Goal: Task Accomplishment & Management: Manage account settings

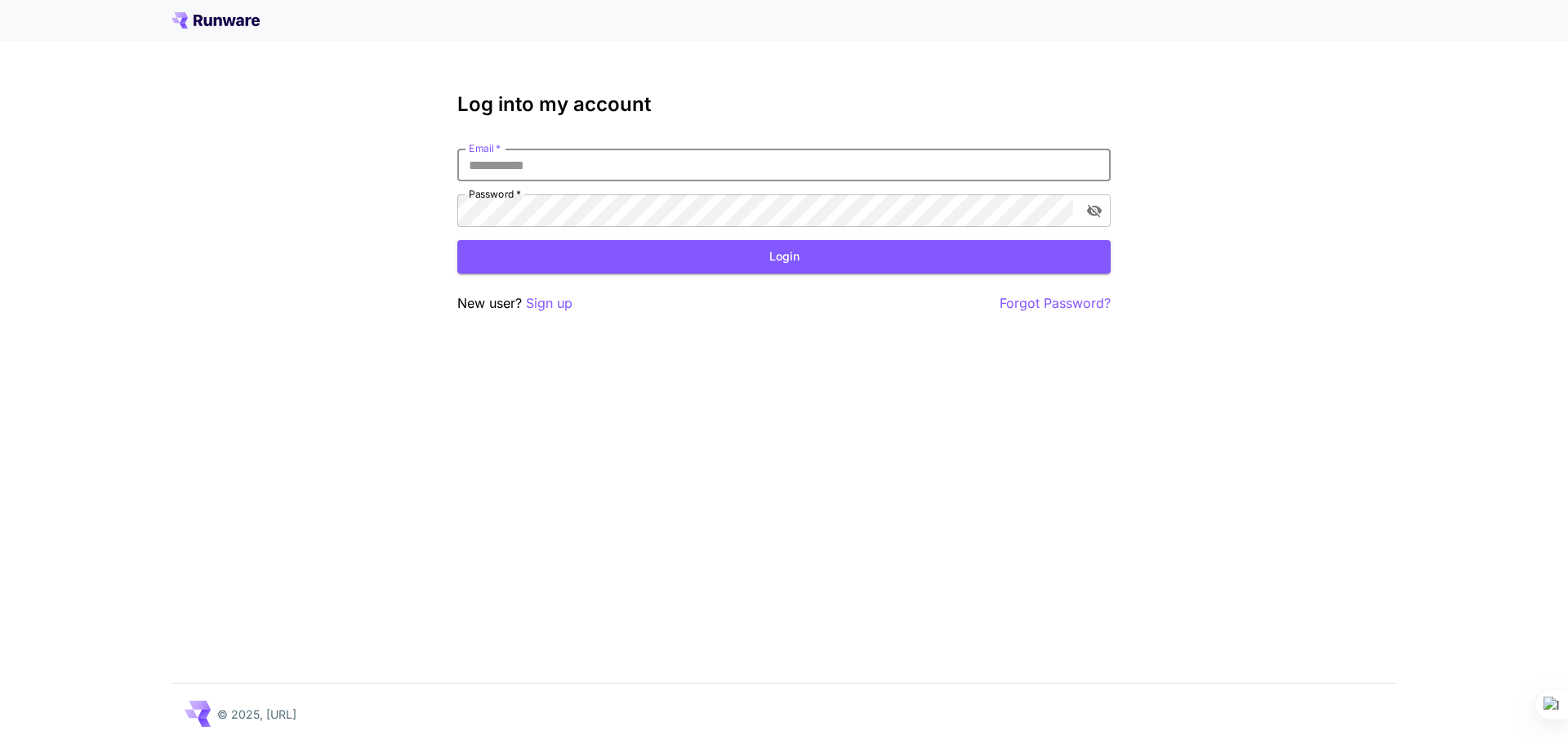
click at [837, 176] on input "Email   *" at bounding box center [784, 165] width 653 height 33
type input "**********"
click button "Login" at bounding box center [784, 257] width 653 height 34
click at [560, 303] on p "Sign up" at bounding box center [549, 303] width 47 height 20
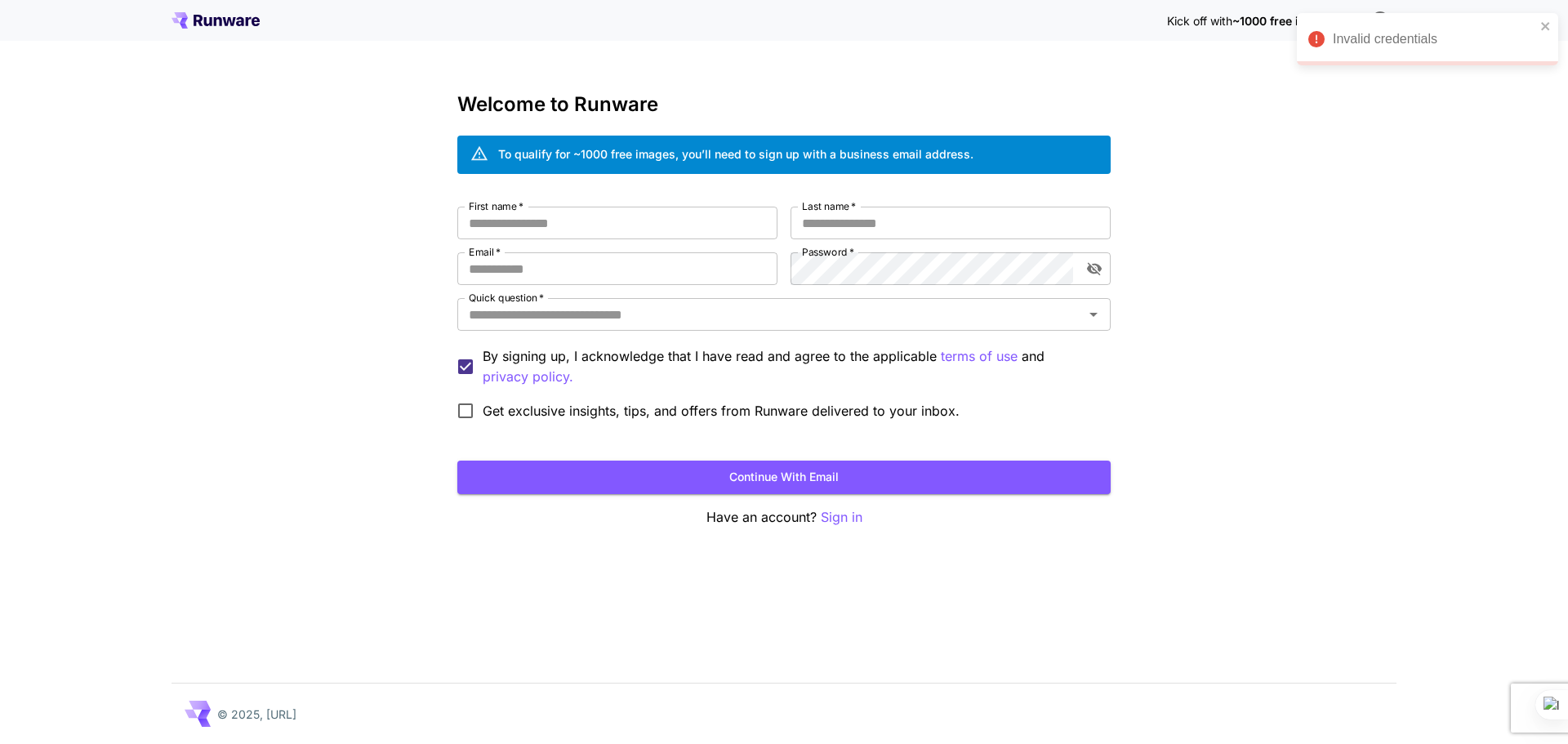
click at [1136, 205] on div "Kick off with ~1000 free images! 🎈 Welcome to Runware To qualify for ~1000 free…" at bounding box center [784, 372] width 1568 height 744
click at [626, 225] on input "First name   *" at bounding box center [617, 223] width 320 height 33
type input "********"
type input "****"
type input "**********"
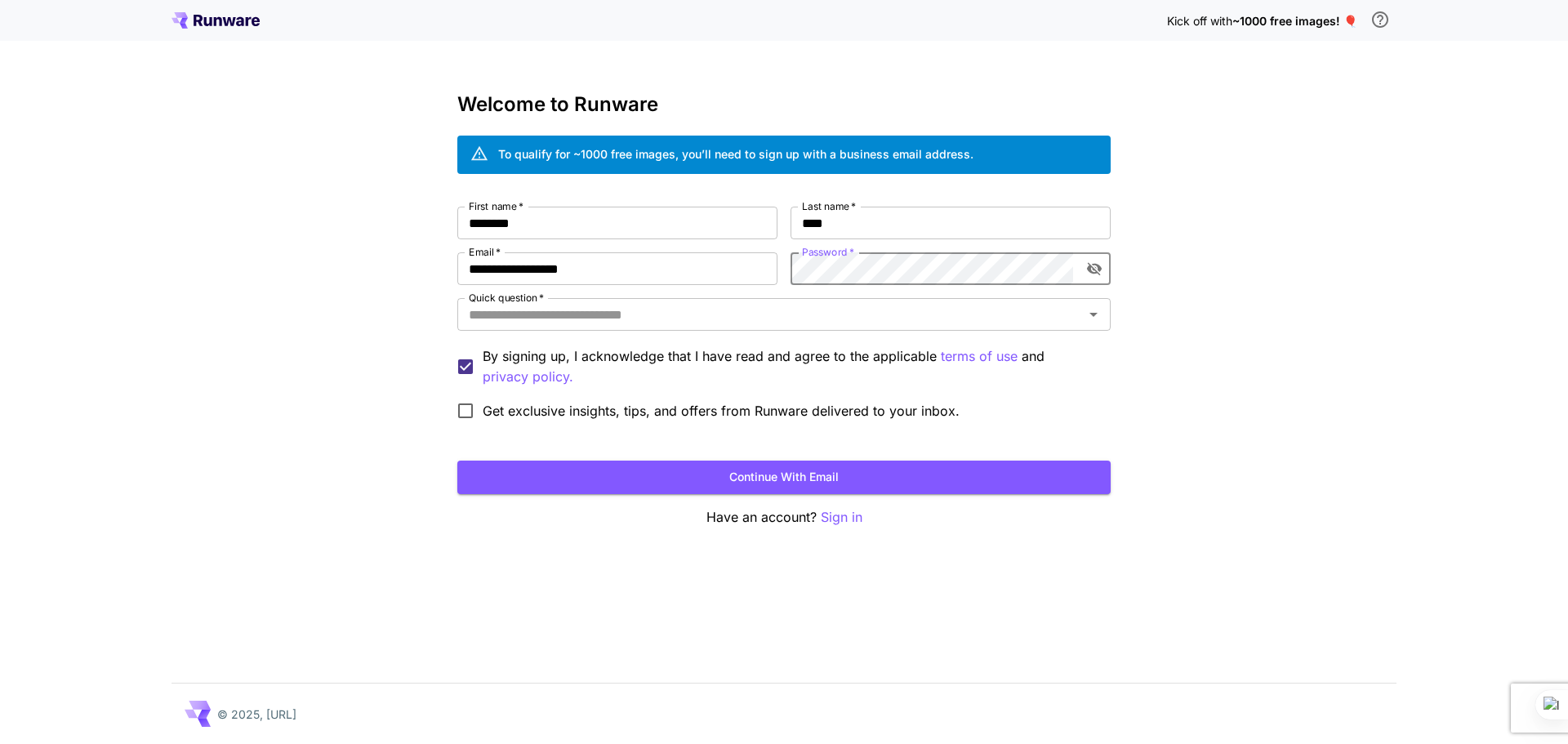
click at [1093, 272] on icon "toggle password visibility" at bounding box center [1094, 270] width 15 height 13
click at [1093, 272] on icon "toggle password visibility" at bounding box center [1094, 269] width 15 height 11
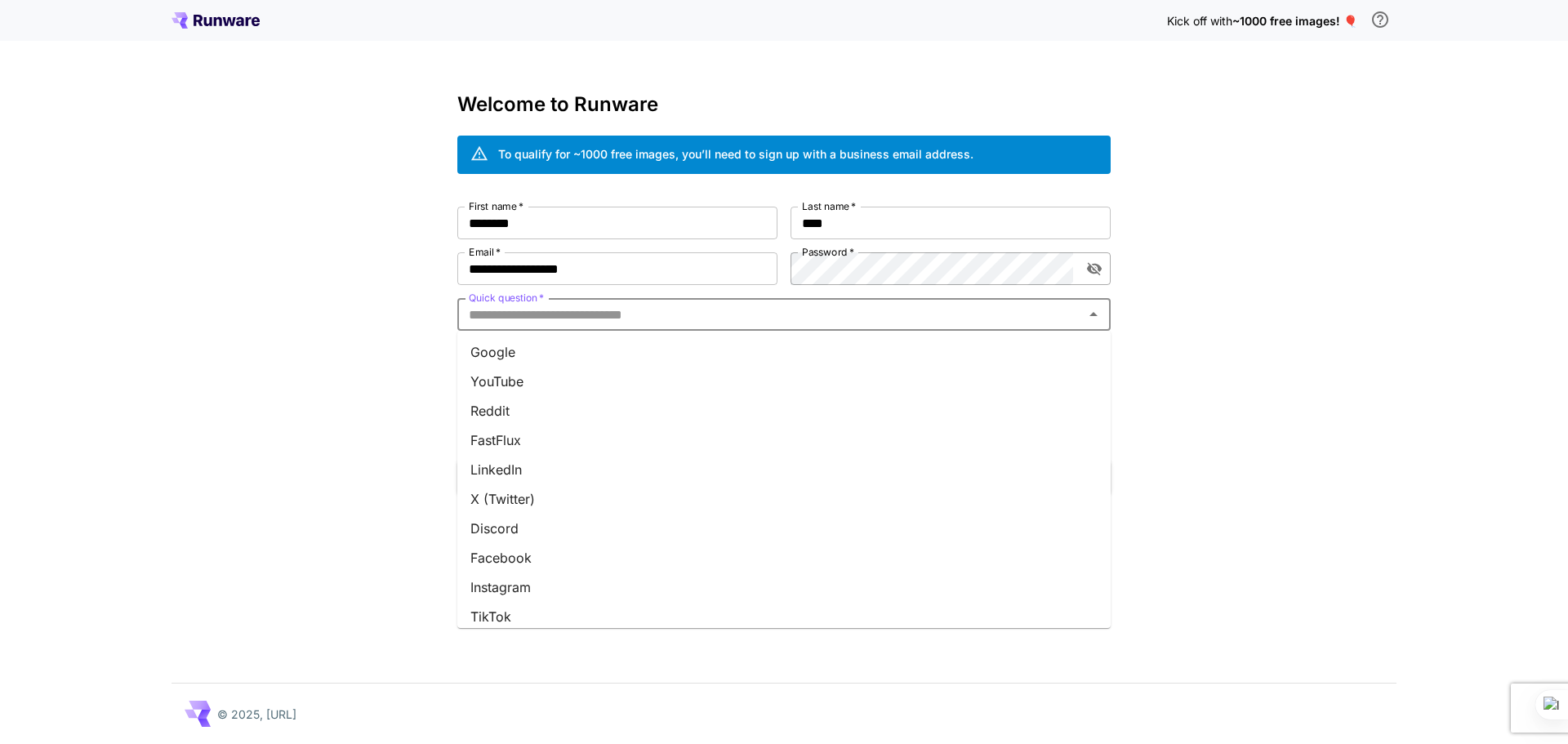
click at [1065, 316] on input "Quick question   *" at bounding box center [770, 314] width 616 height 23
click at [1013, 352] on li "Google" at bounding box center [784, 352] width 653 height 29
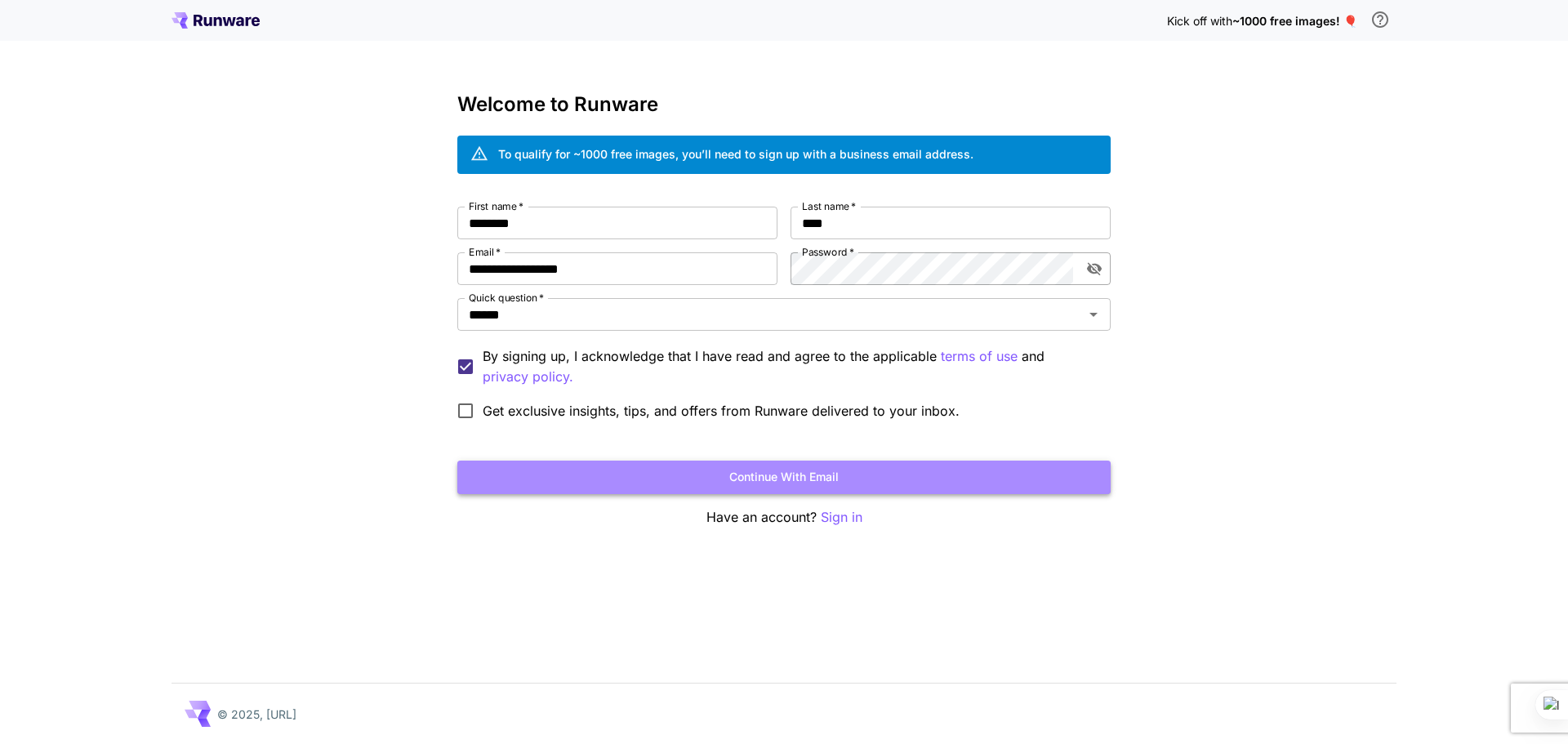
click at [660, 480] on button "Continue with email" at bounding box center [784, 477] width 653 height 34
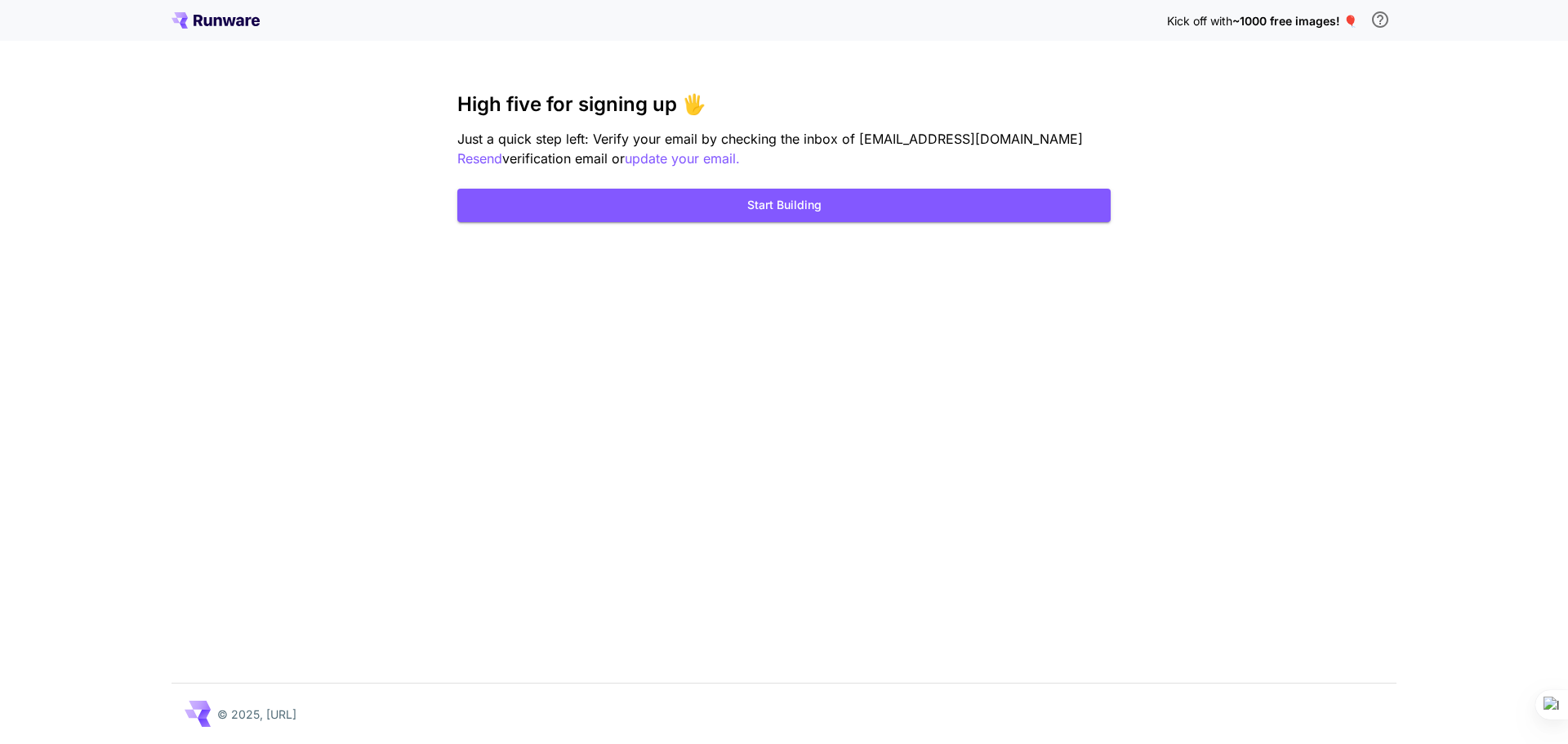
click at [1125, 210] on div "Kick off with ~1000 free images! 🎈 High five for signing up 🖐️ Just a quick ste…" at bounding box center [784, 372] width 1568 height 744
click at [787, 205] on button "Start Building" at bounding box center [784, 205] width 653 height 34
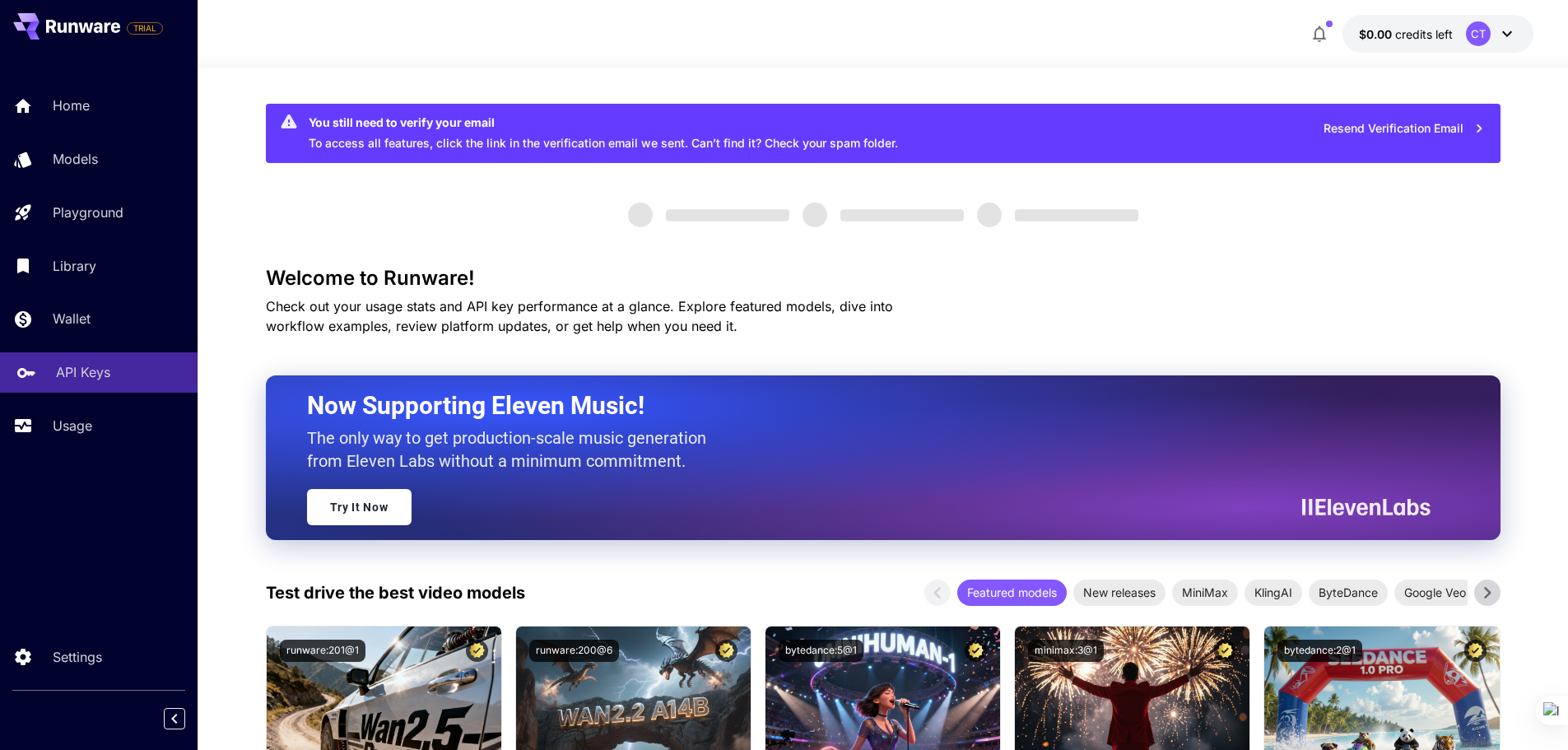
click at [92, 371] on p "API Keys" at bounding box center [83, 371] width 54 height 19
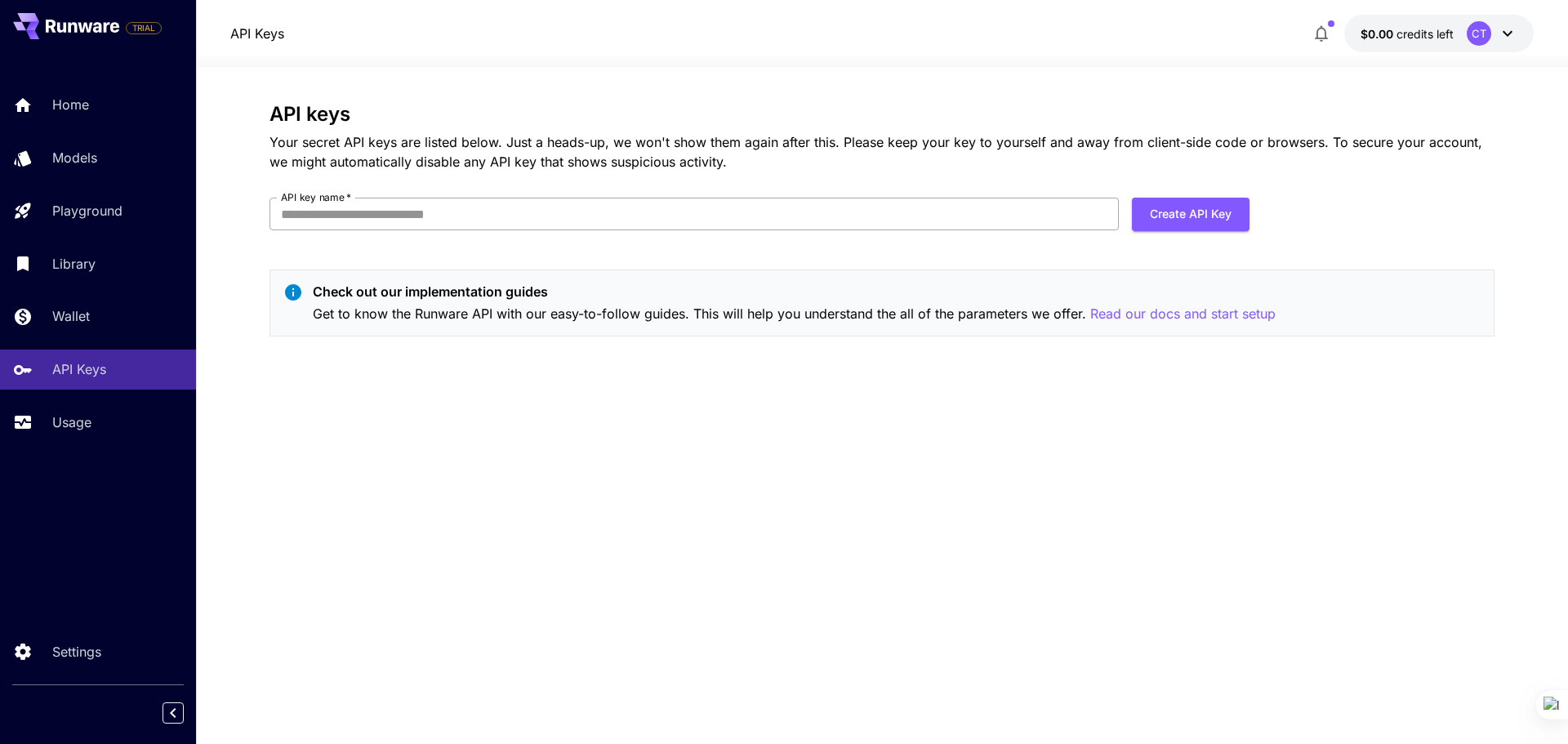
click at [347, 214] on input "API key name   *" at bounding box center [694, 214] width 849 height 33
paste input "**********"
type input "**********"
click at [1213, 215] on button "Create API Key" at bounding box center [1190, 214] width 118 height 34
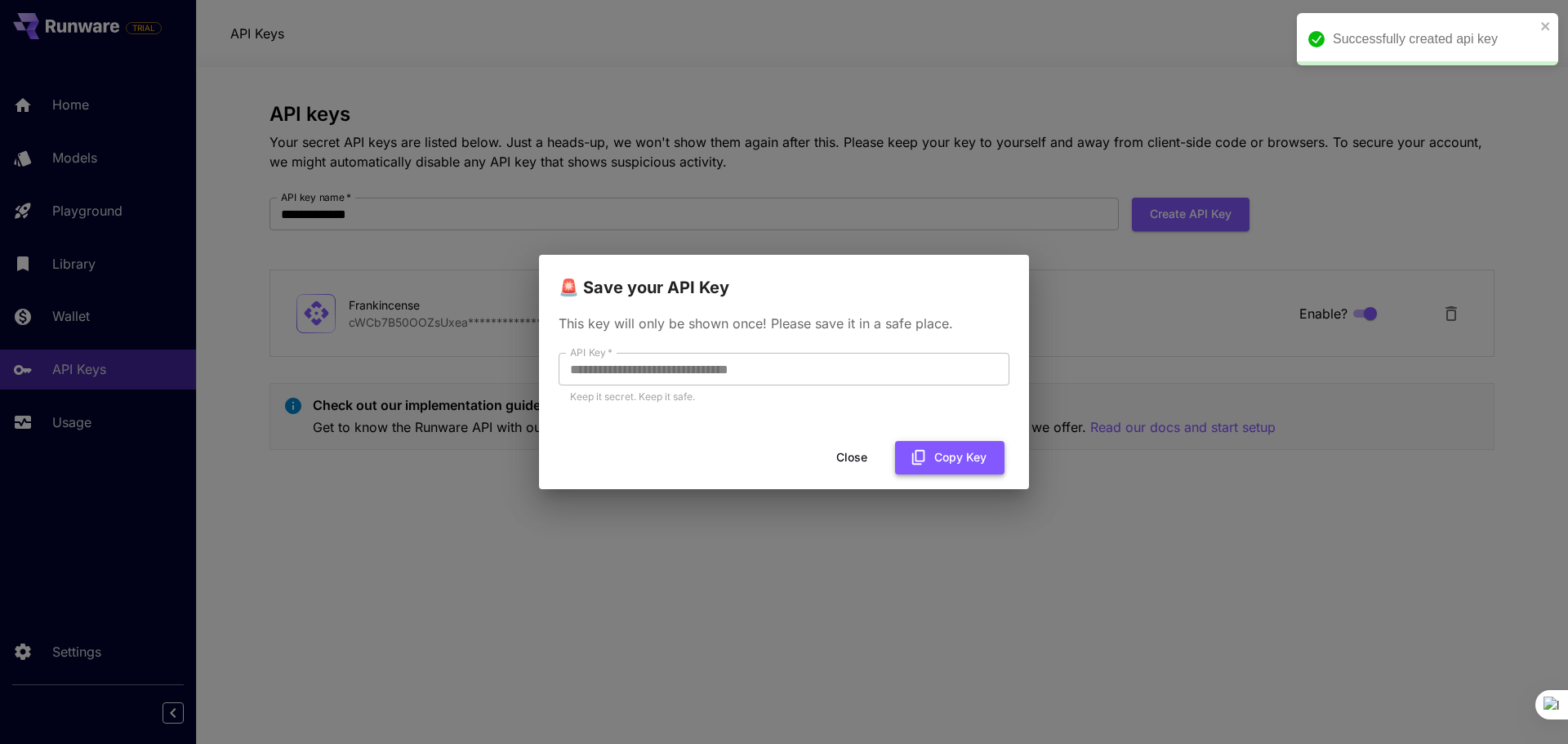
click at [944, 454] on button "Copy Key" at bounding box center [950, 457] width 110 height 34
click at [850, 461] on button "Close" at bounding box center [851, 457] width 73 height 34
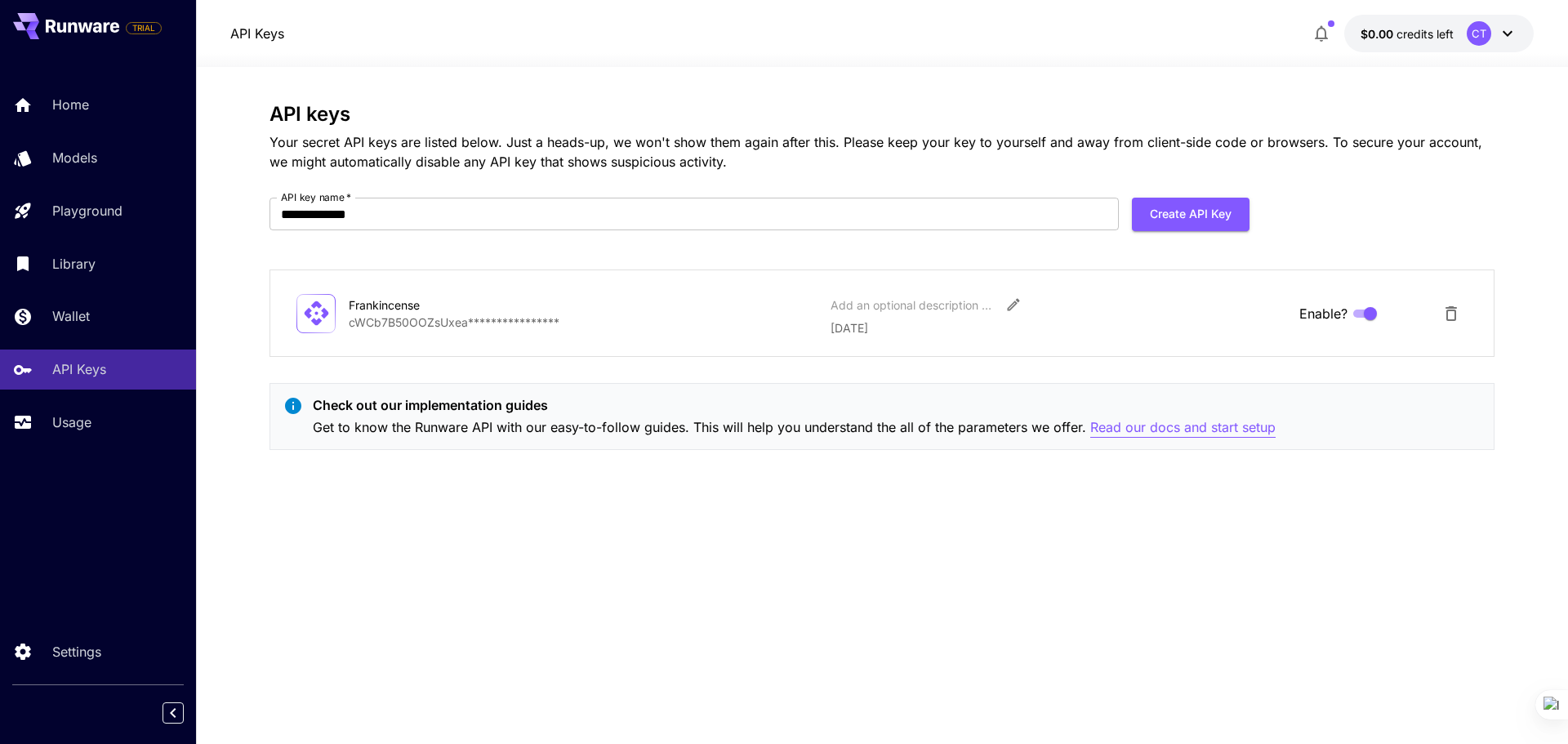
click at [1155, 425] on p "Read our docs and start setup" at bounding box center [1182, 427] width 186 height 20
click at [112, 263] on div "Library" at bounding box center [119, 263] width 127 height 19
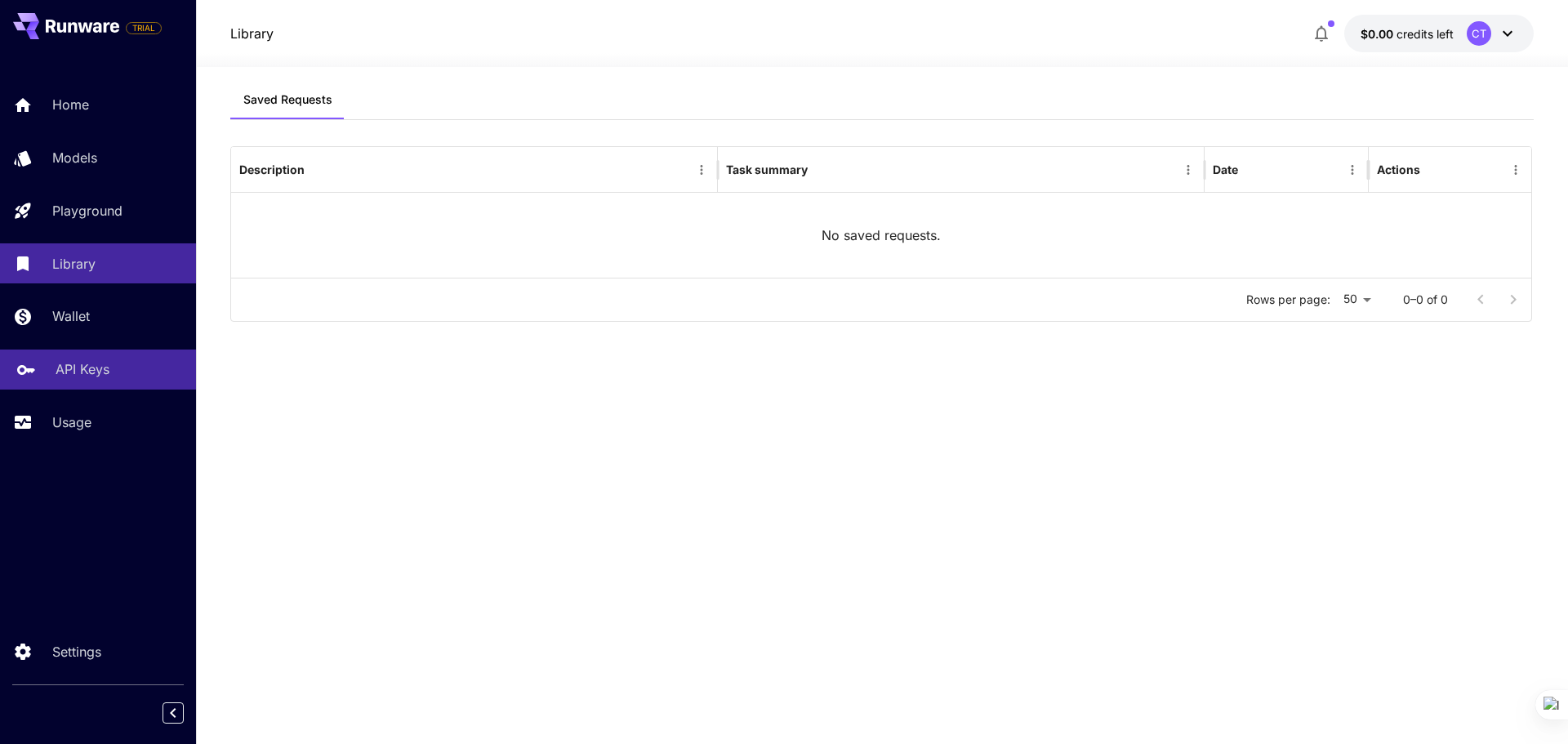
click at [88, 370] on p "API Keys" at bounding box center [82, 368] width 54 height 19
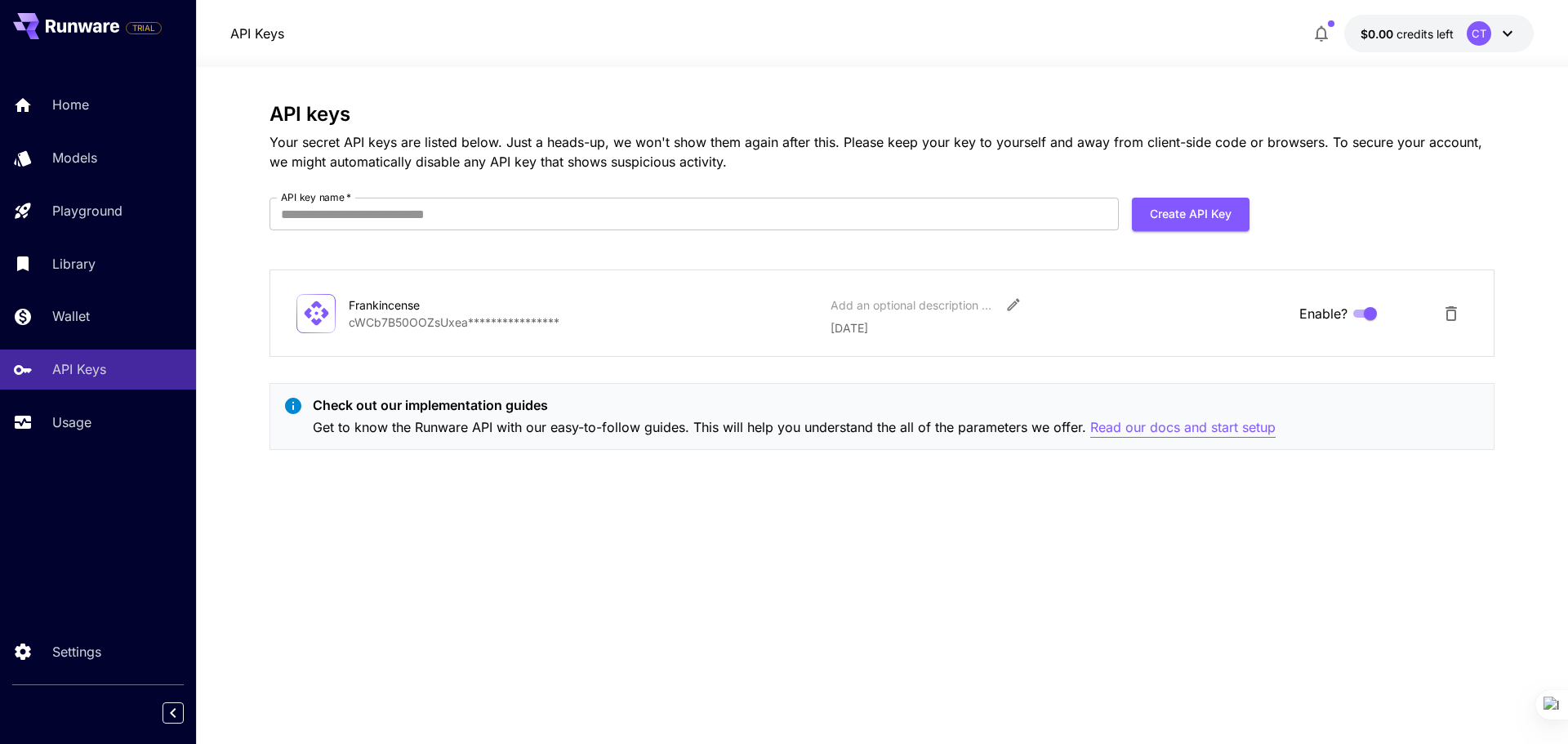
click at [1139, 425] on p "Read our docs and start setup" at bounding box center [1182, 427] width 186 height 20
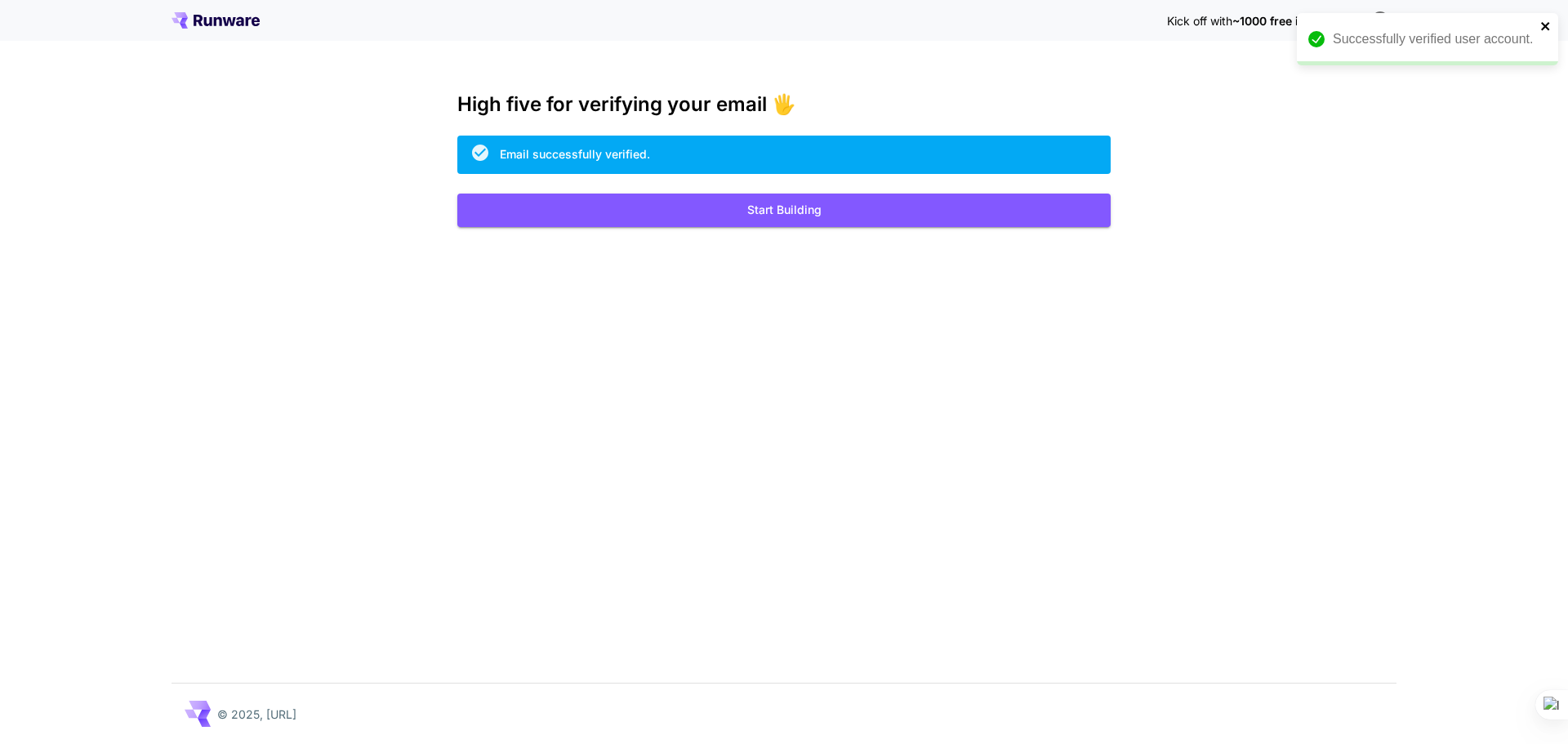
click at [1544, 27] on icon "close" at bounding box center [1544, 26] width 8 height 8
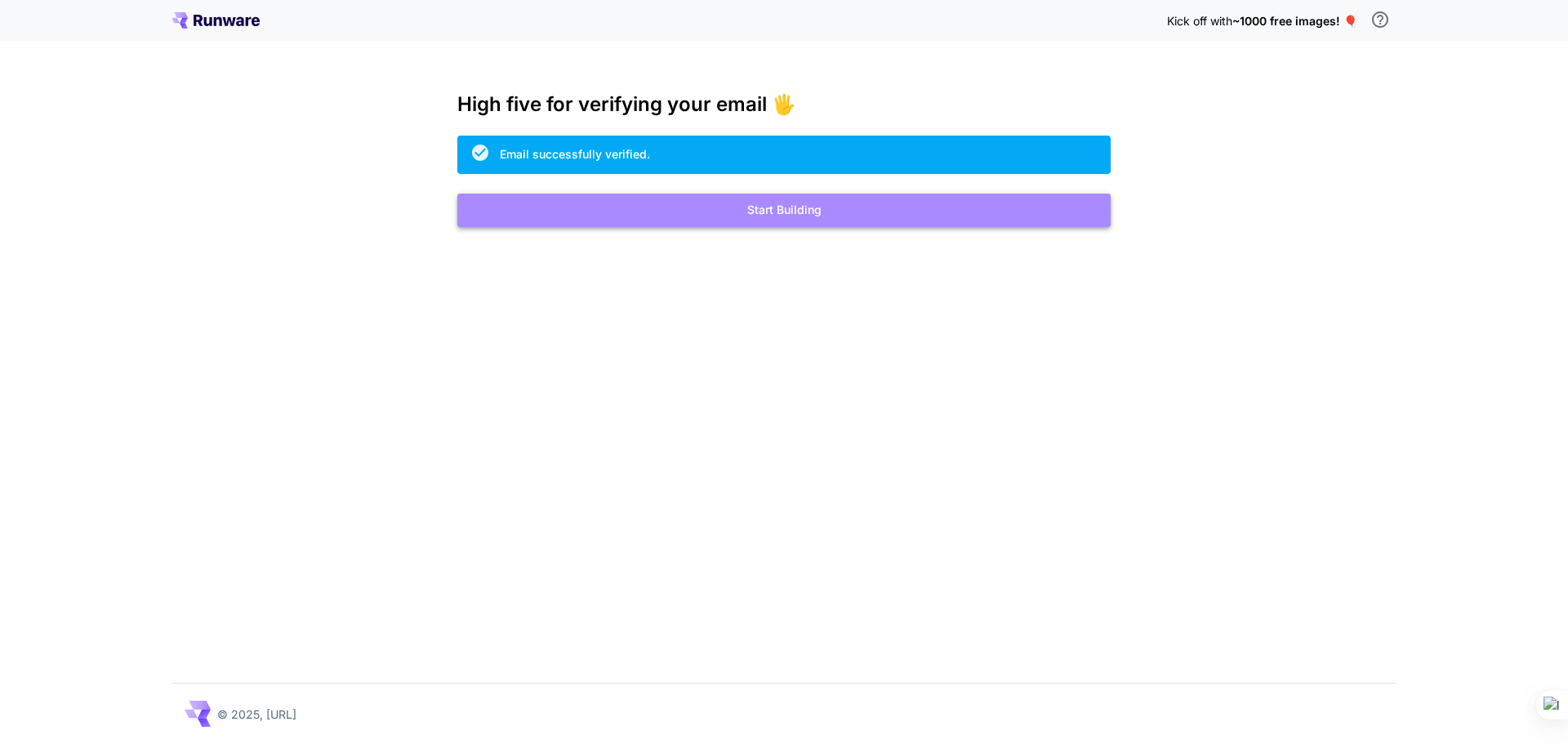
click at [776, 214] on button "Start Building" at bounding box center [784, 210] width 653 height 34
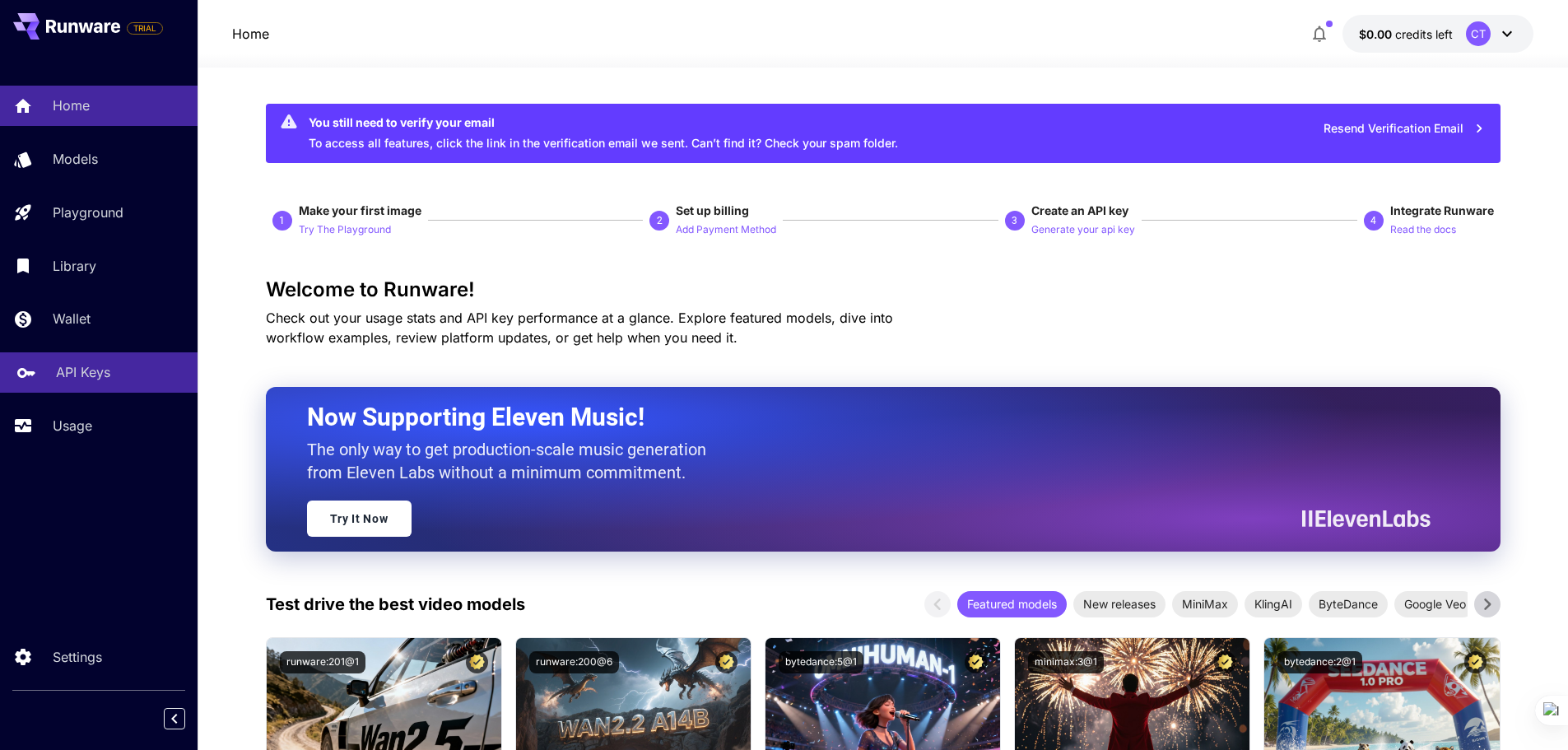
click at [75, 370] on p "API Keys" at bounding box center [83, 371] width 54 height 19
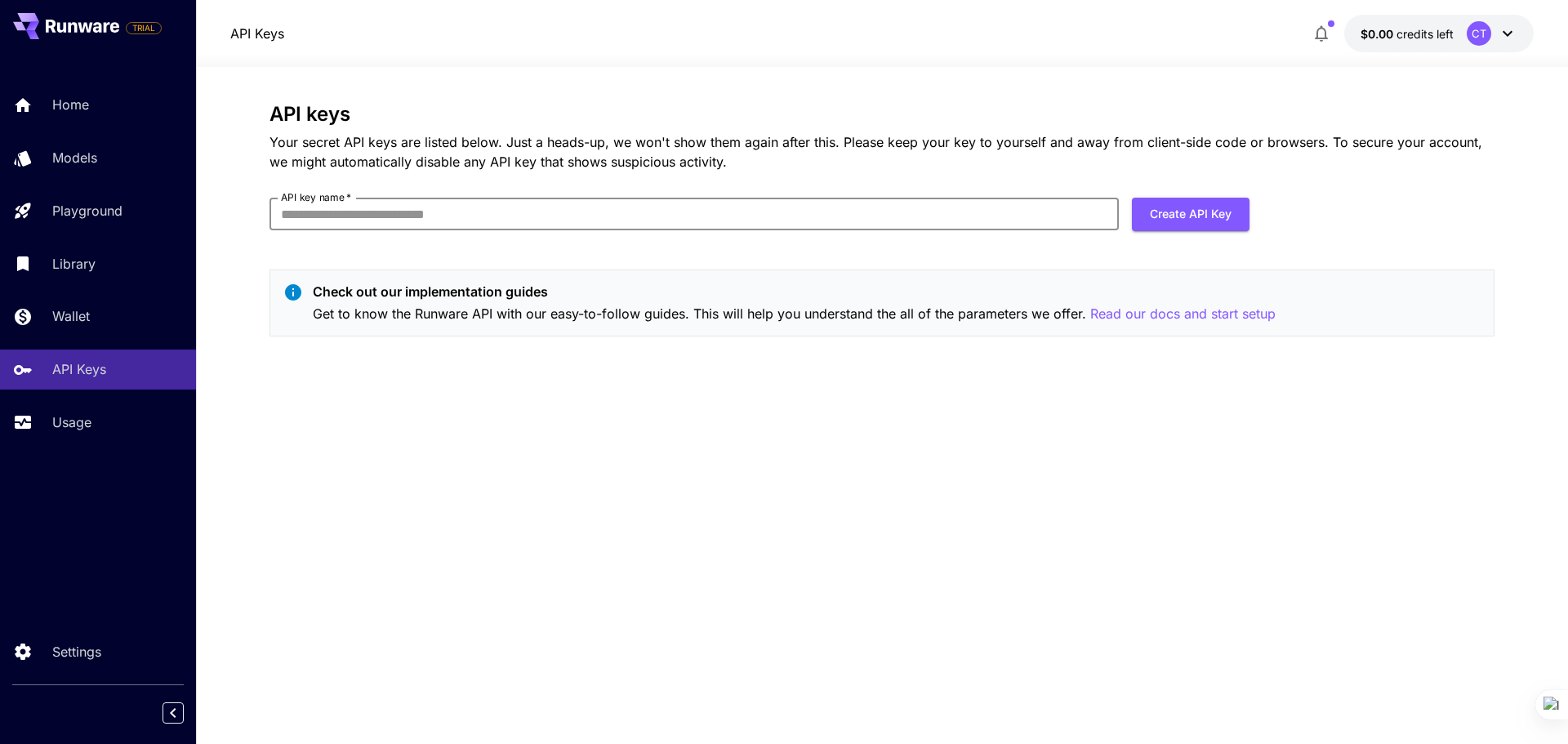
click at [407, 218] on input "API key name   *" at bounding box center [694, 214] width 849 height 33
type input "*"
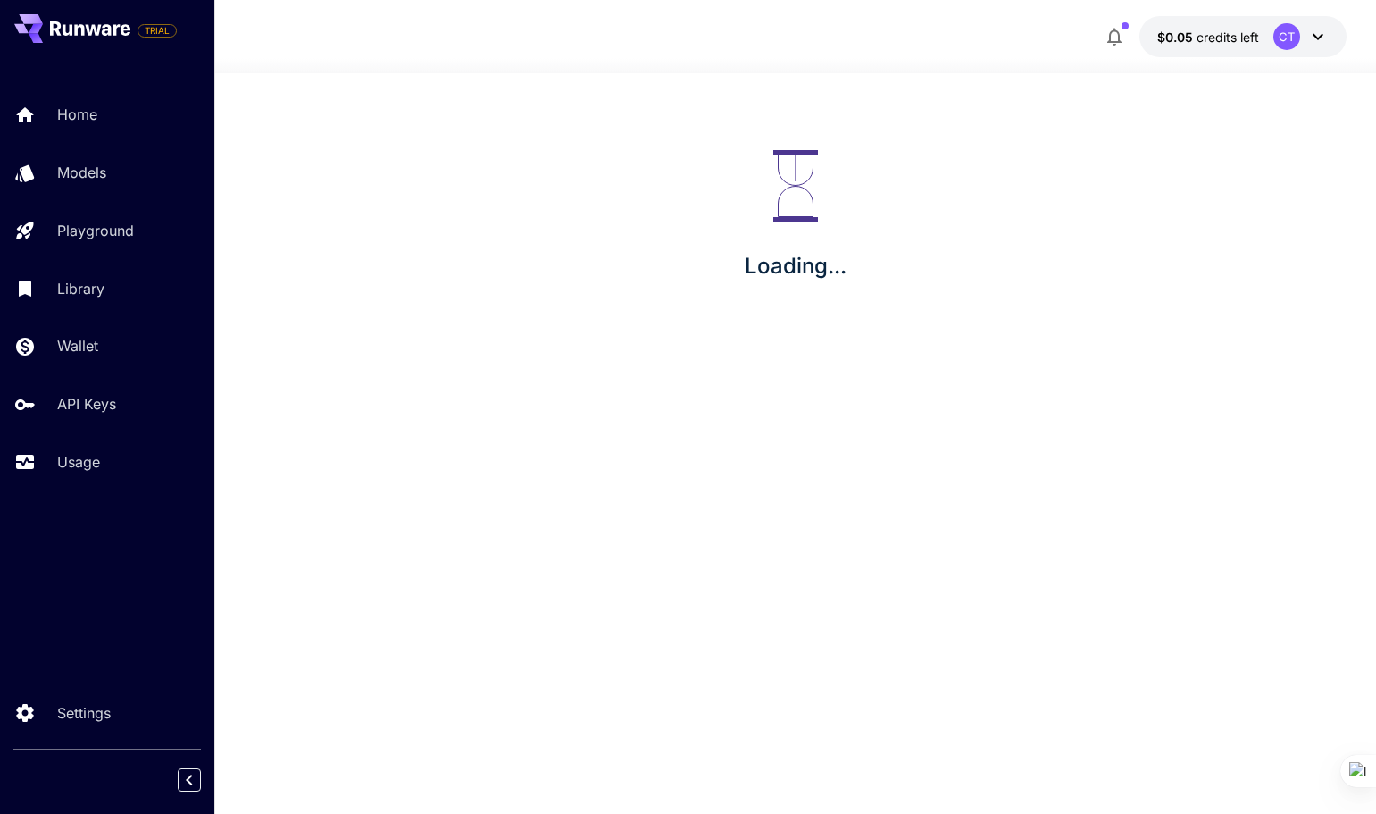
click at [1319, 40] on icon at bounding box center [1317, 36] width 21 height 21
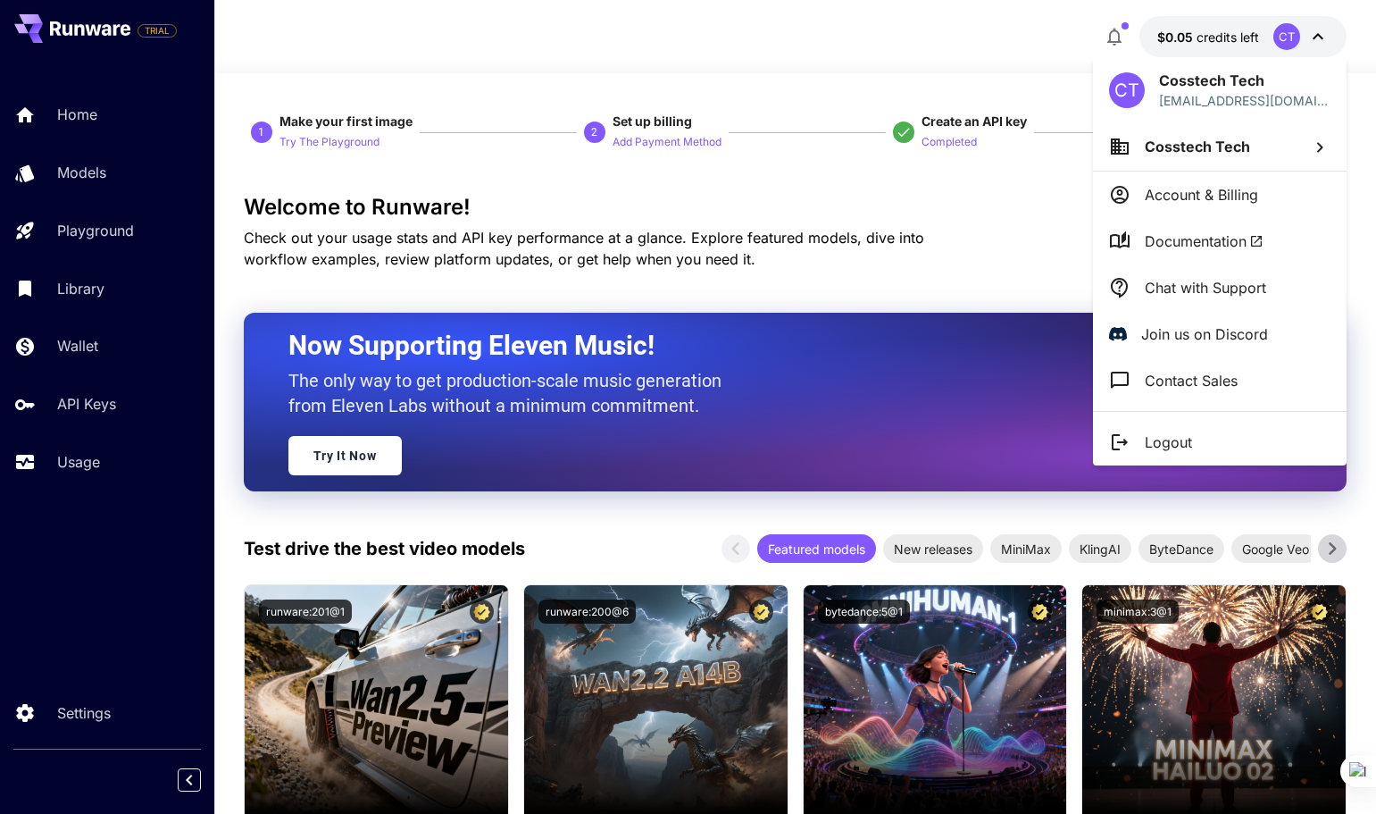
click at [1304, 136] on li "Cosstech Tech" at bounding box center [1220, 146] width 254 height 48
click at [78, 411] on div at bounding box center [688, 407] width 1376 height 814
click at [81, 408] on div at bounding box center [688, 407] width 1376 height 814
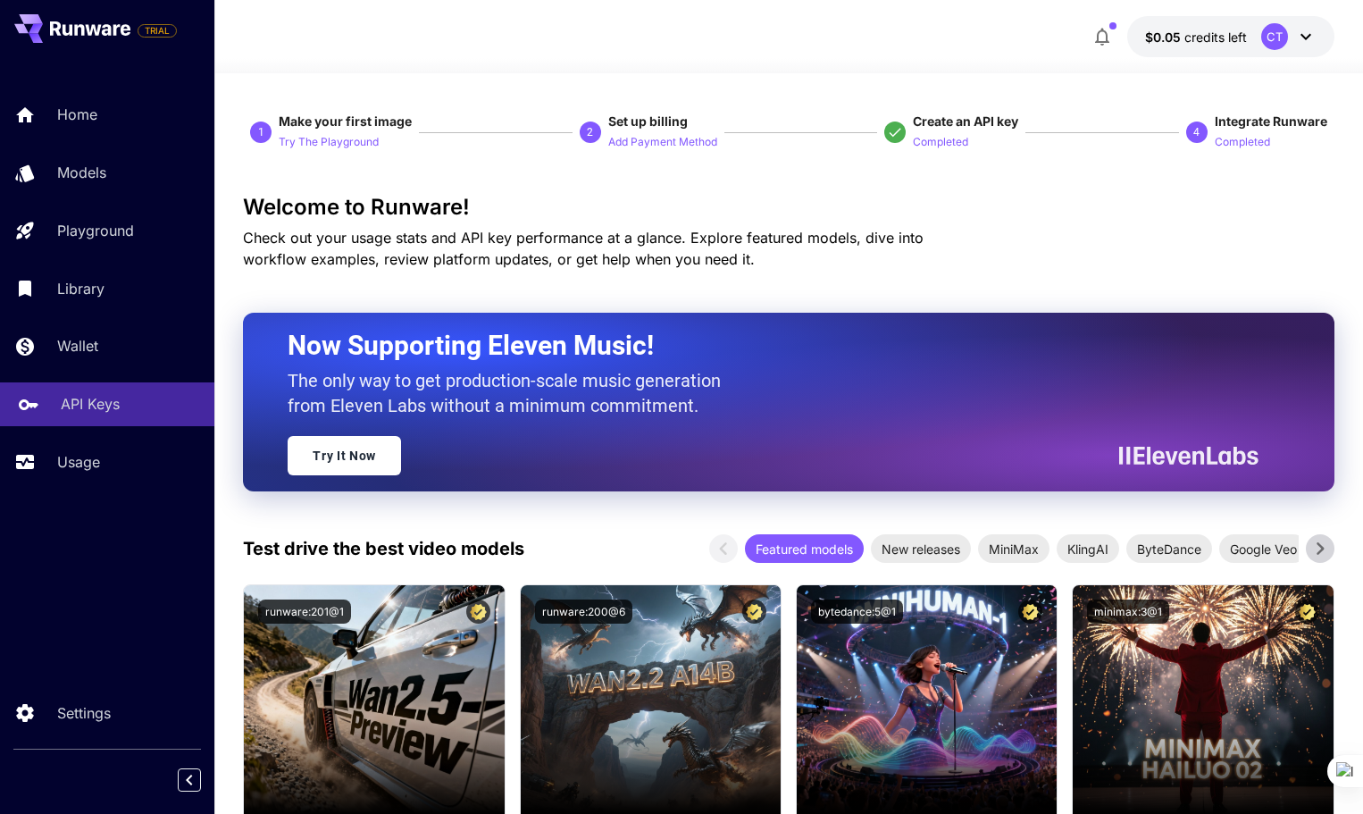
click at [84, 406] on p "API Keys" at bounding box center [90, 403] width 59 height 21
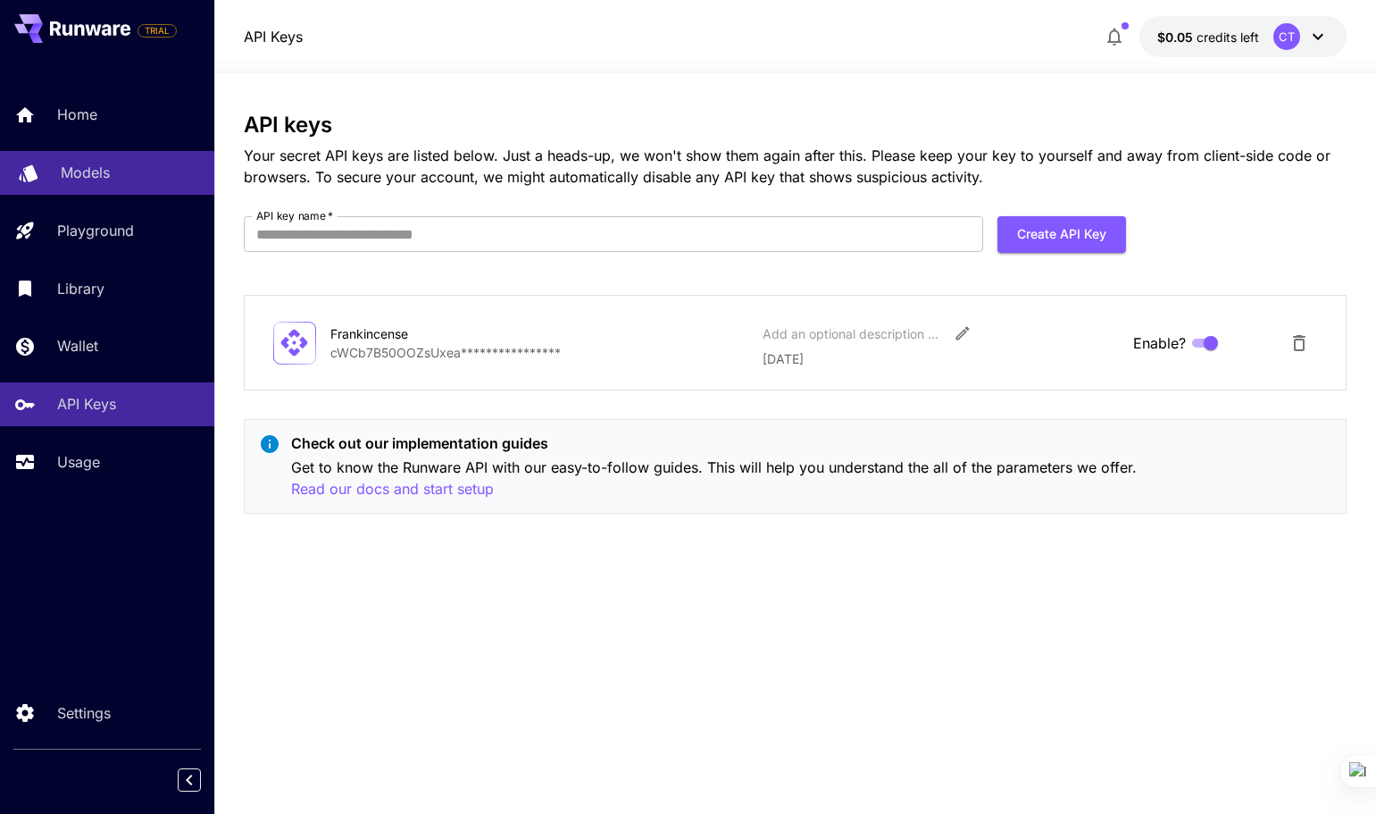
click at [96, 172] on p "Models" at bounding box center [85, 172] width 49 height 21
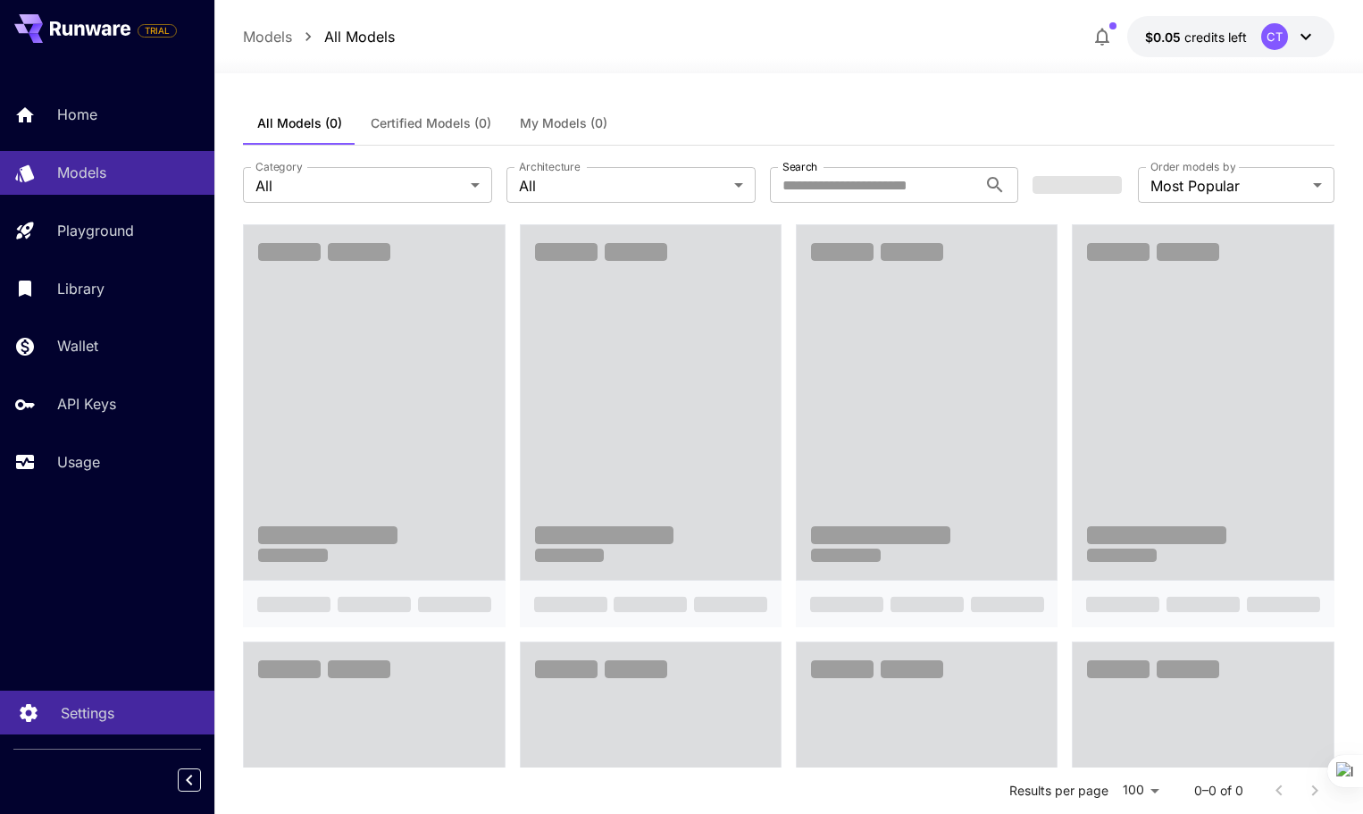
click at [77, 715] on p "Settings" at bounding box center [88, 712] width 54 height 21
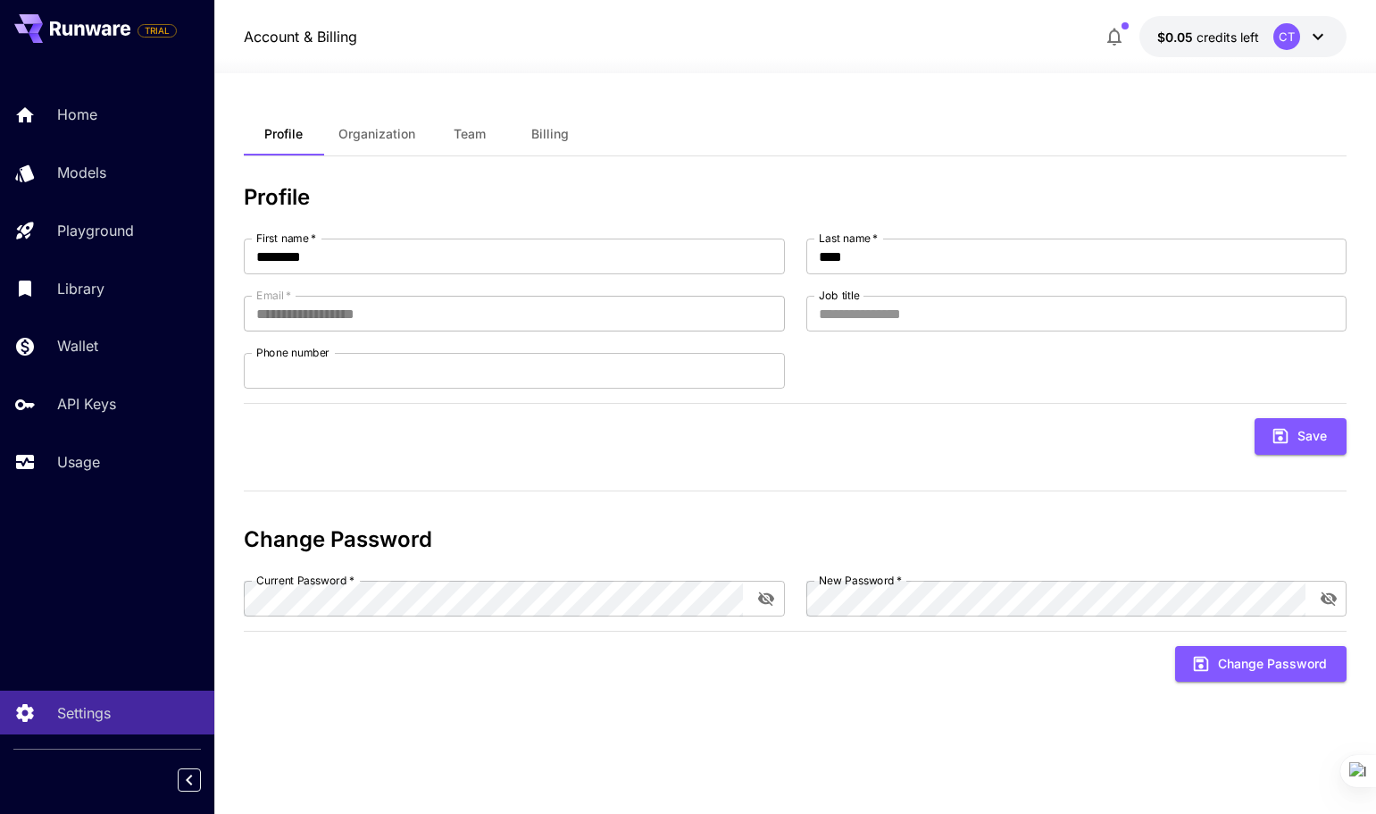
click at [388, 131] on span "Organization" at bounding box center [376, 134] width 77 height 16
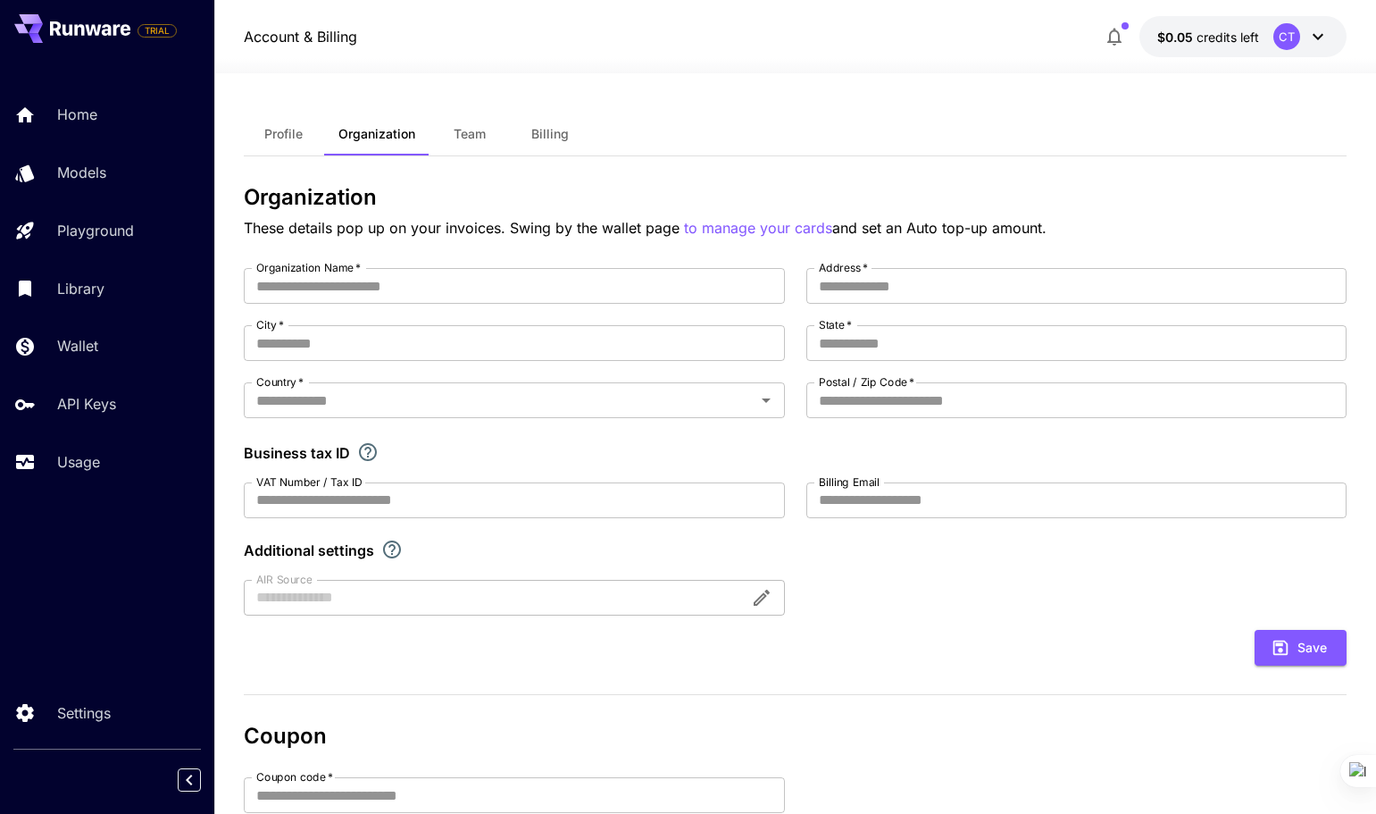
type input "**********"
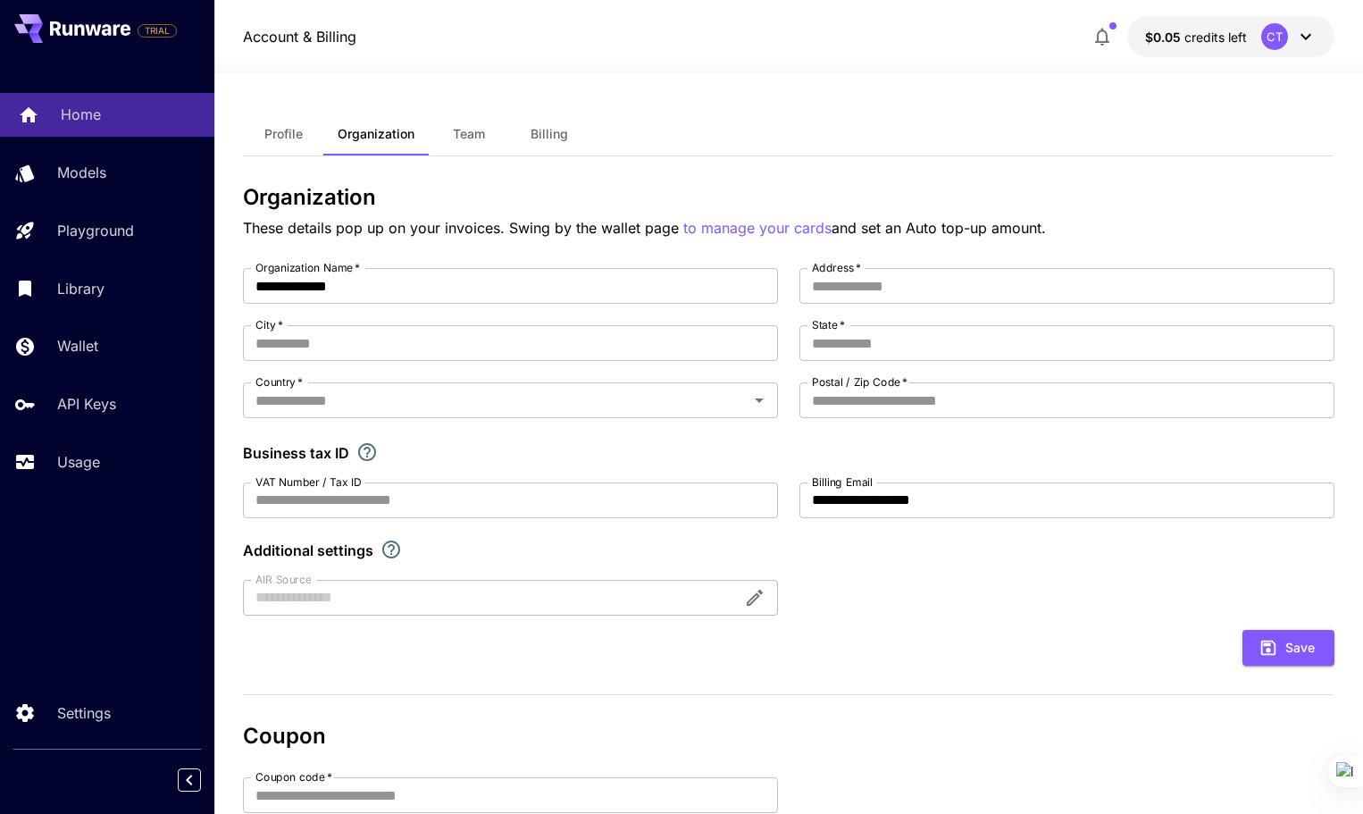
click at [97, 112] on p "Home" at bounding box center [81, 114] width 40 height 21
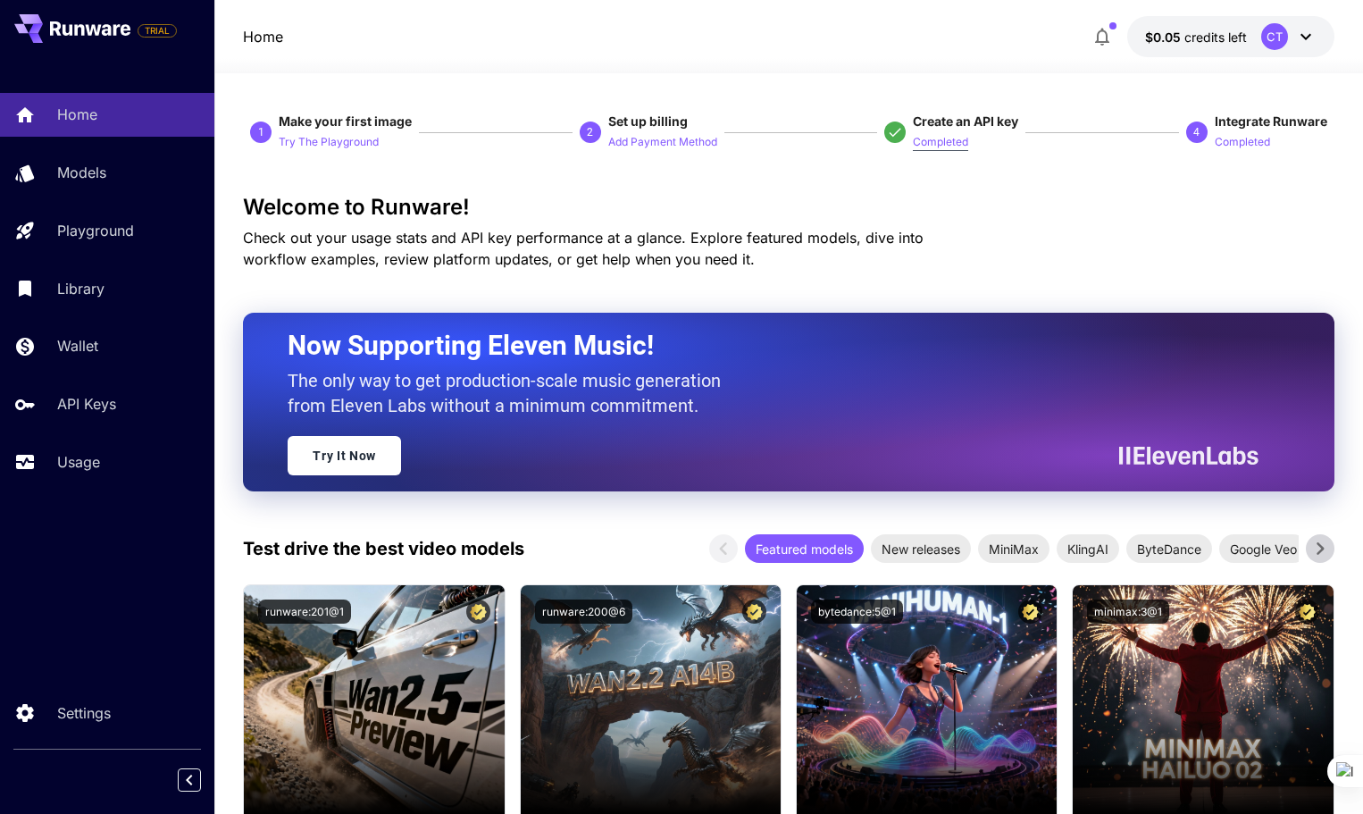
click at [949, 145] on p "Completed" at bounding box center [940, 142] width 55 height 17
click at [1244, 138] on p "Completed" at bounding box center [1241, 142] width 55 height 17
click at [89, 405] on p "API Keys" at bounding box center [90, 403] width 59 height 21
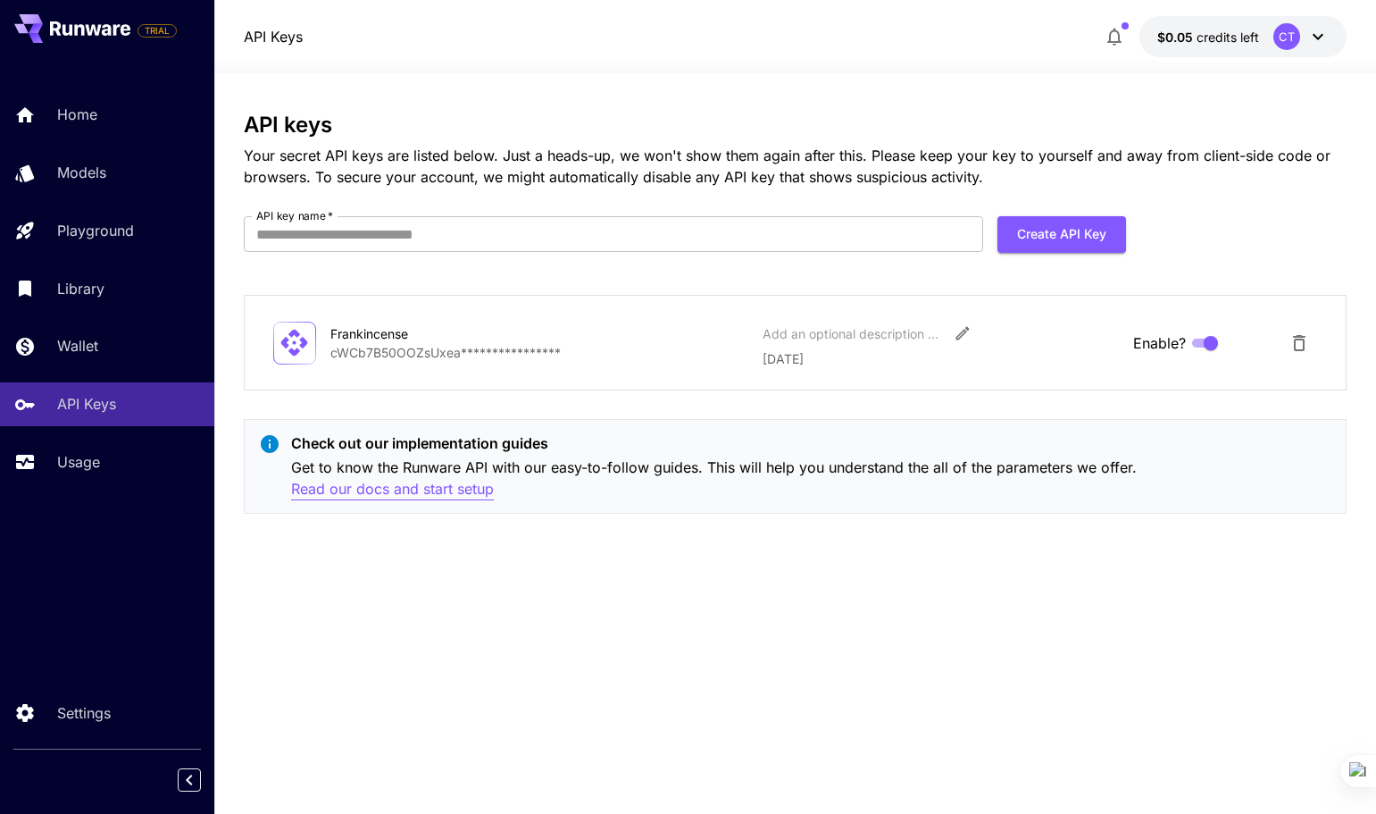
click at [448, 490] on p "Read our docs and start setup" at bounding box center [392, 489] width 203 height 22
click at [538, 341] on p "Frankincense" at bounding box center [539, 333] width 418 height 19
click at [961, 333] on icon "Edit" at bounding box center [962, 333] width 13 height 13
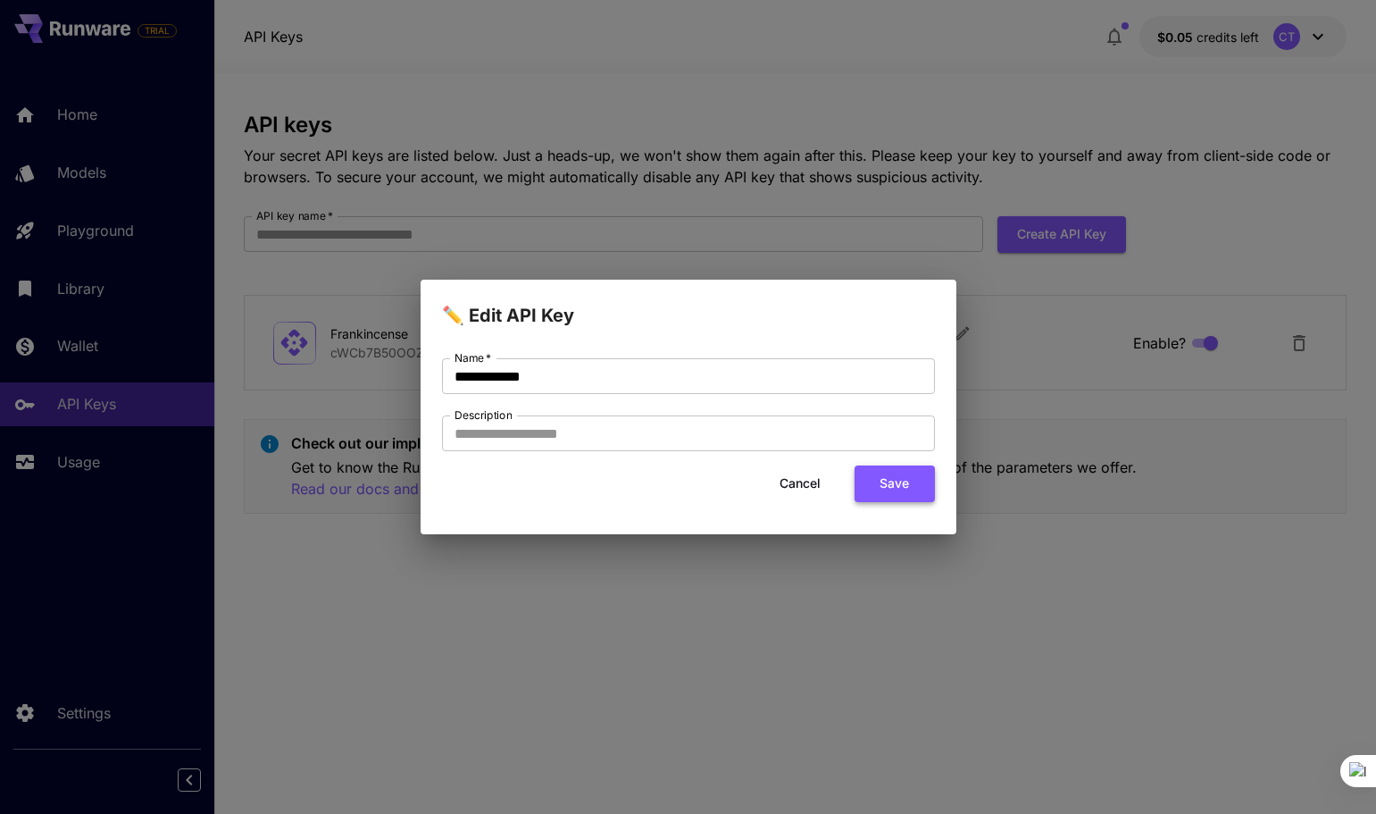
click at [888, 483] on button "Save" at bounding box center [895, 483] width 80 height 37
